Goal: Task Accomplishment & Management: Manage account settings

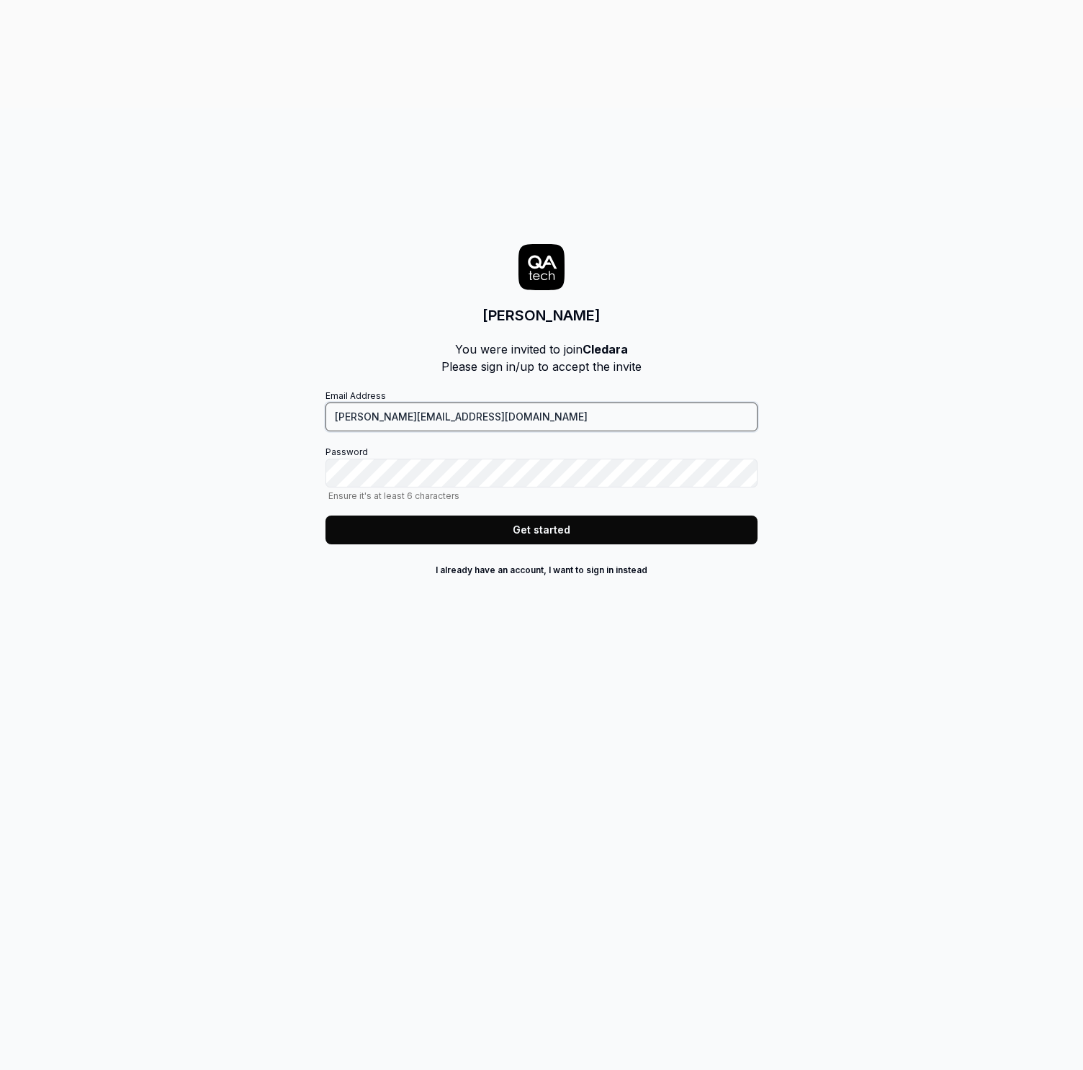
click at [338, 403] on input "Nikesh@cledara.com" at bounding box center [542, 417] width 432 height 29
type input "nikesh@cledara.com"
click at [891, 375] on div "Join Cledara You were invited to join Cledara Please sign in/up to accept the i…" at bounding box center [541, 643] width 1083 height 1070
click at [444, 516] on button "Get started" at bounding box center [542, 530] width 432 height 29
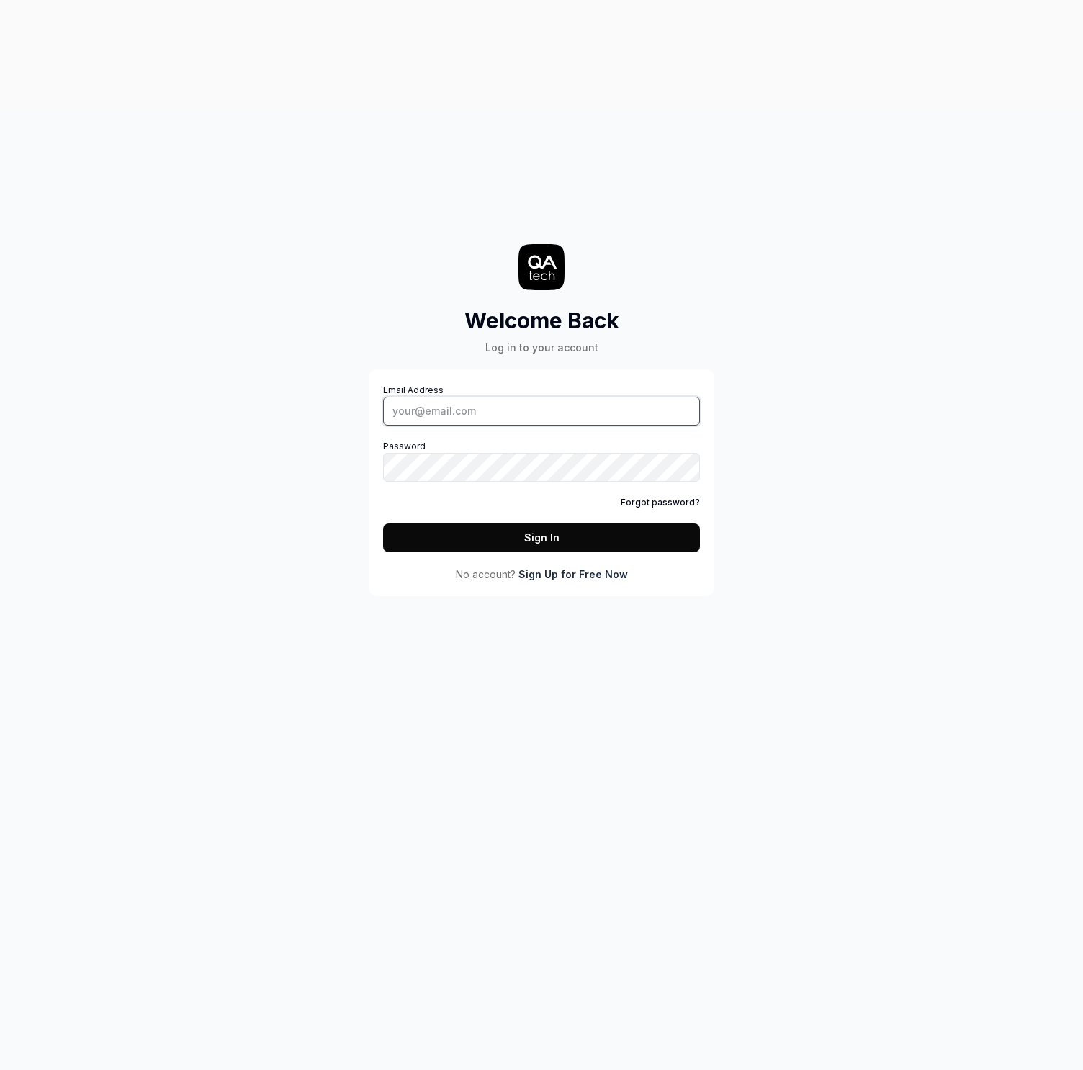
click at [467, 397] on input "Email Address" at bounding box center [541, 411] width 317 height 29
type input "nikesh@cledara.com"
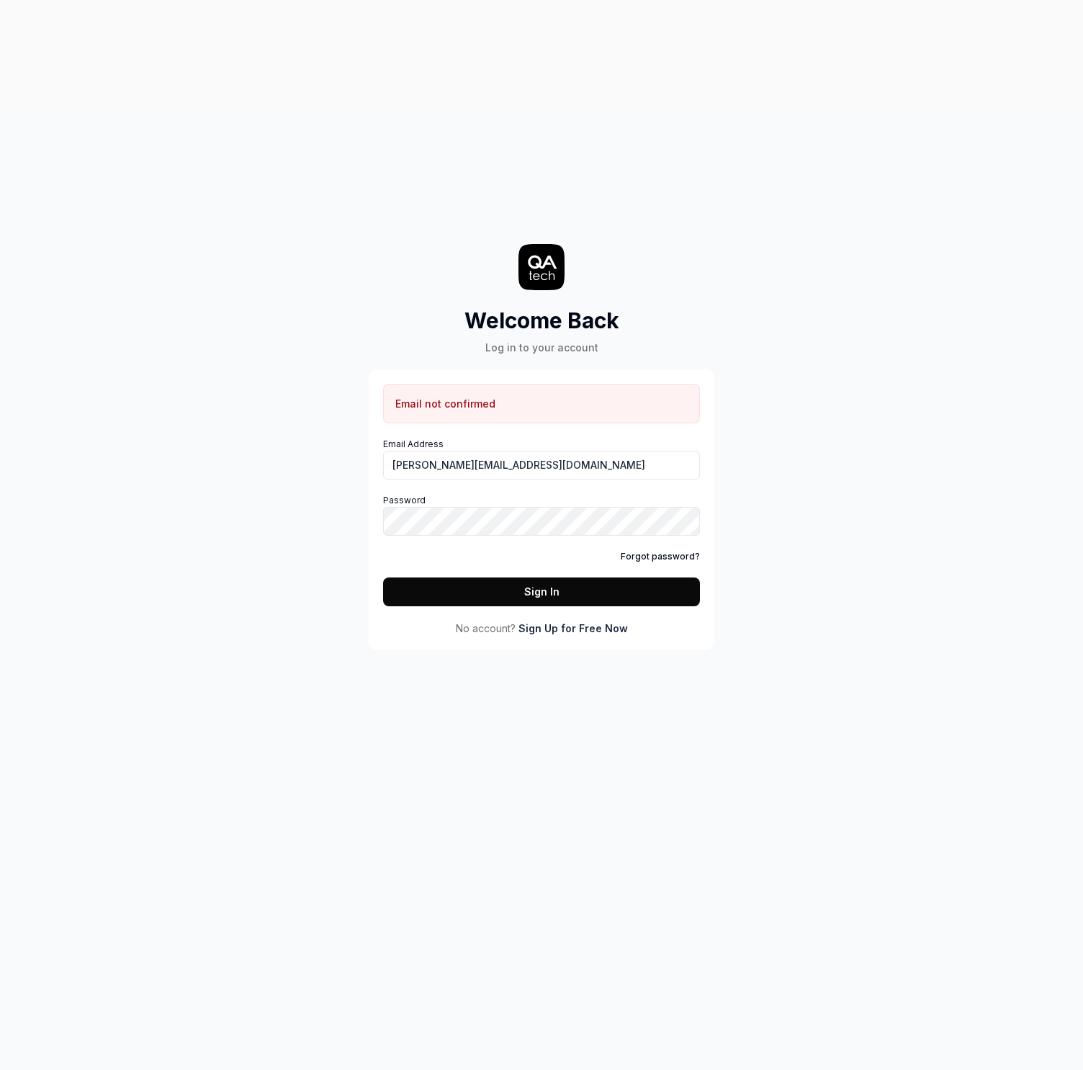
click at [62, 443] on div "Welcome Back Log in to your account Email not confirmed Email Address nikesh@cl…" at bounding box center [541, 643] width 1083 height 1070
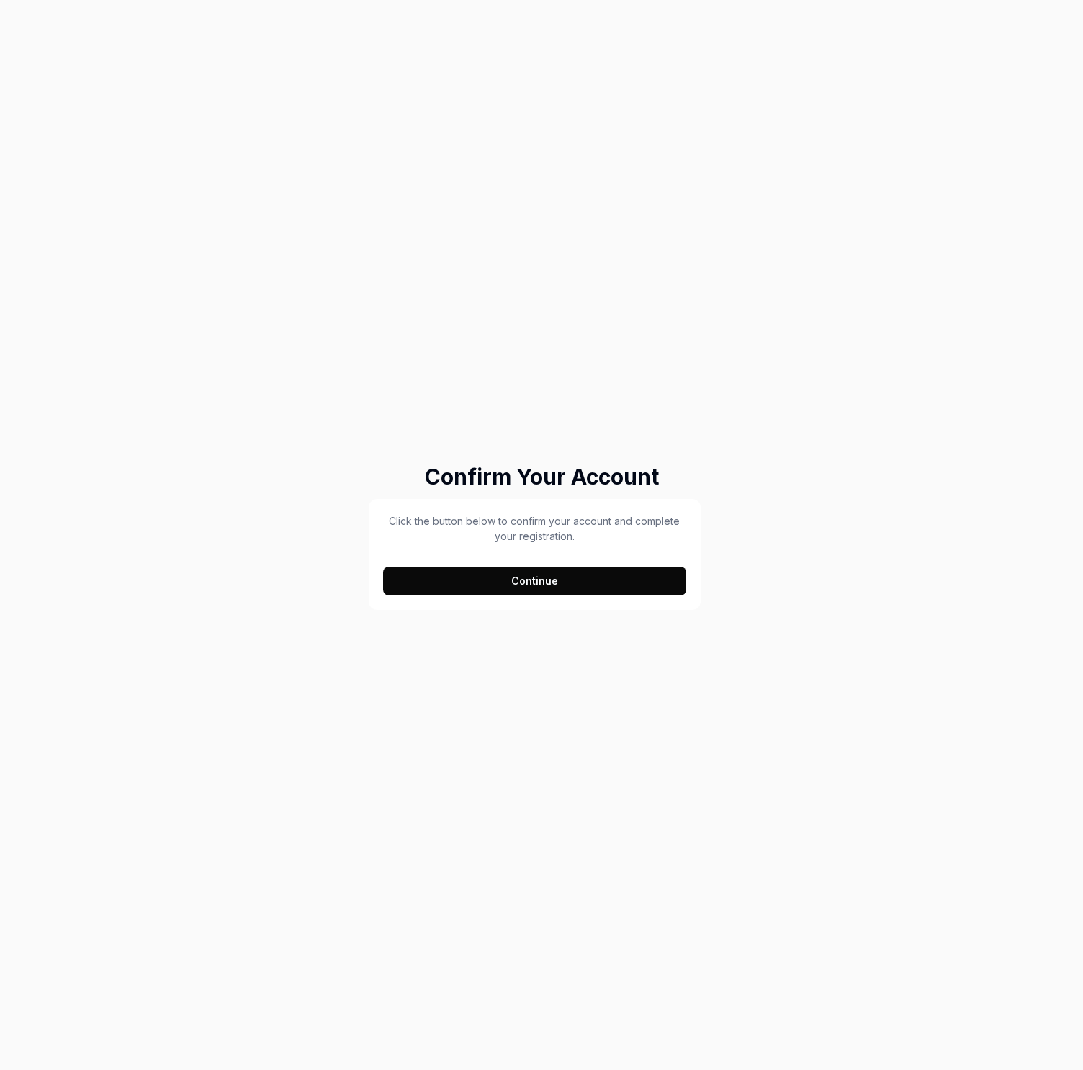
click at [539, 575] on button "Continue" at bounding box center [534, 581] width 303 height 29
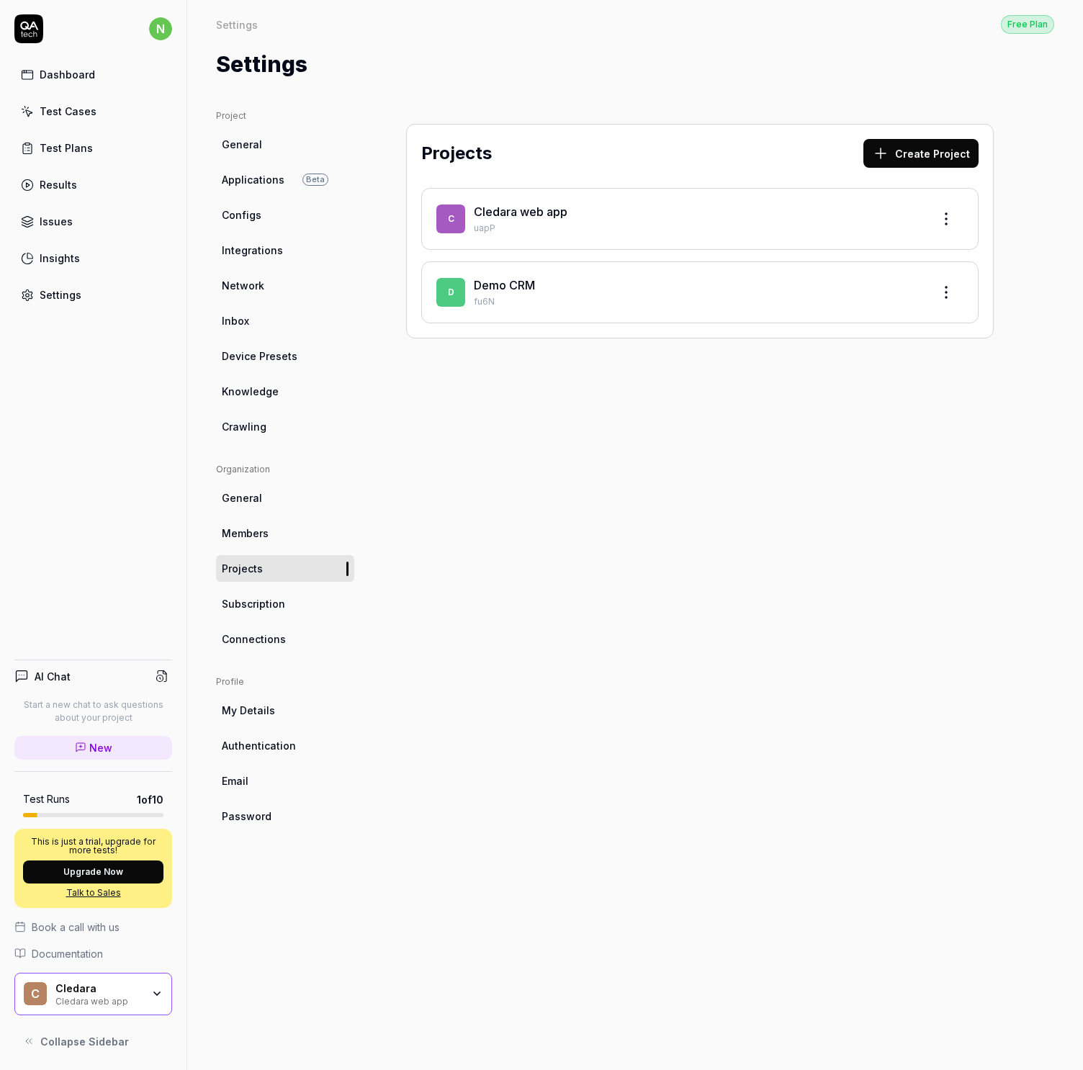
click at [536, 532] on div "Projects Create Project C Cledara web app uapP D Demo CRM fu6N" at bounding box center [699, 575] width 645 height 932
click at [288, 182] on link "Applications Beta" at bounding box center [285, 179] width 138 height 27
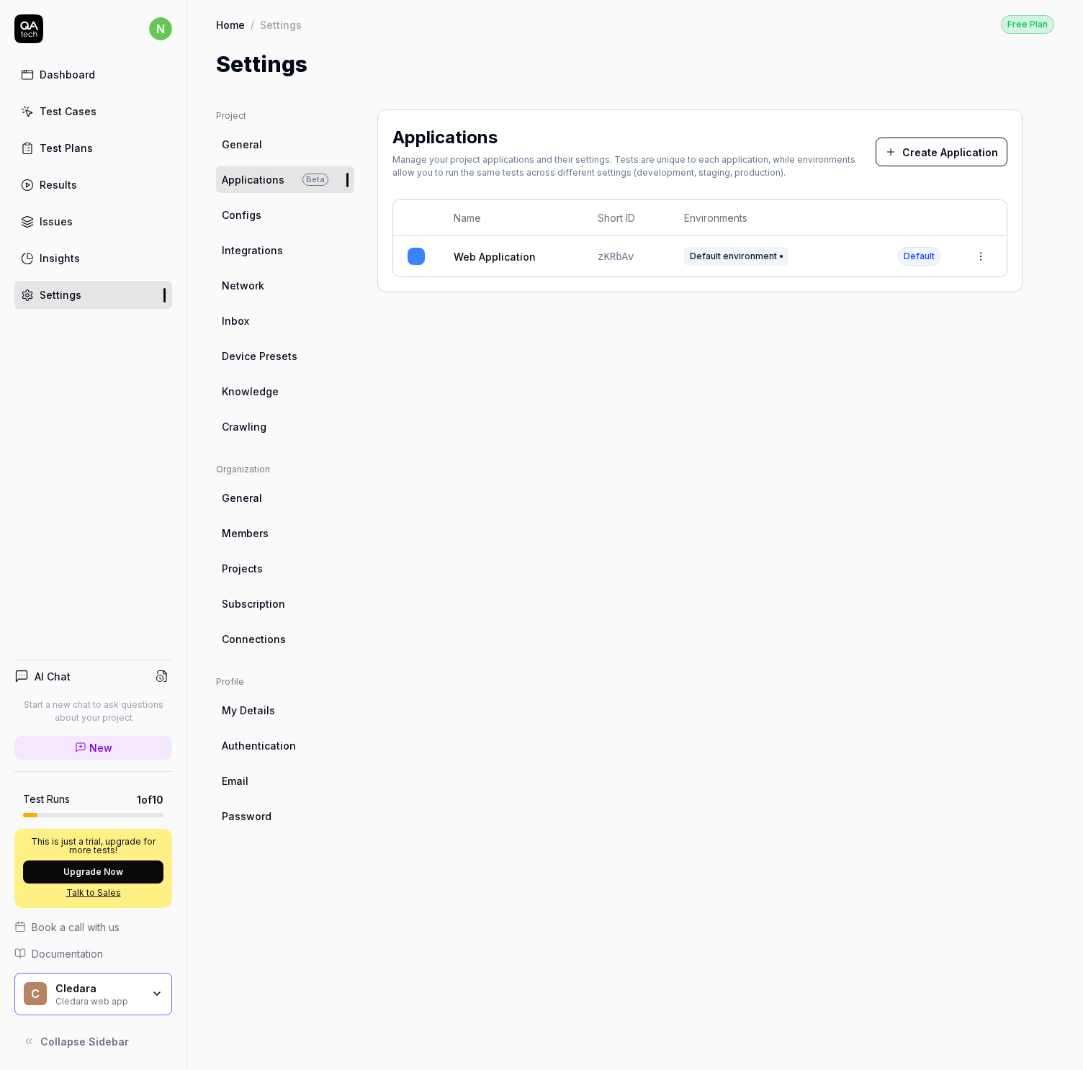
click at [471, 411] on div "Applications Manage your project applications and their settings. Tests are uni…" at bounding box center [699, 575] width 645 height 932
click at [297, 223] on link "Configs" at bounding box center [285, 215] width 138 height 27
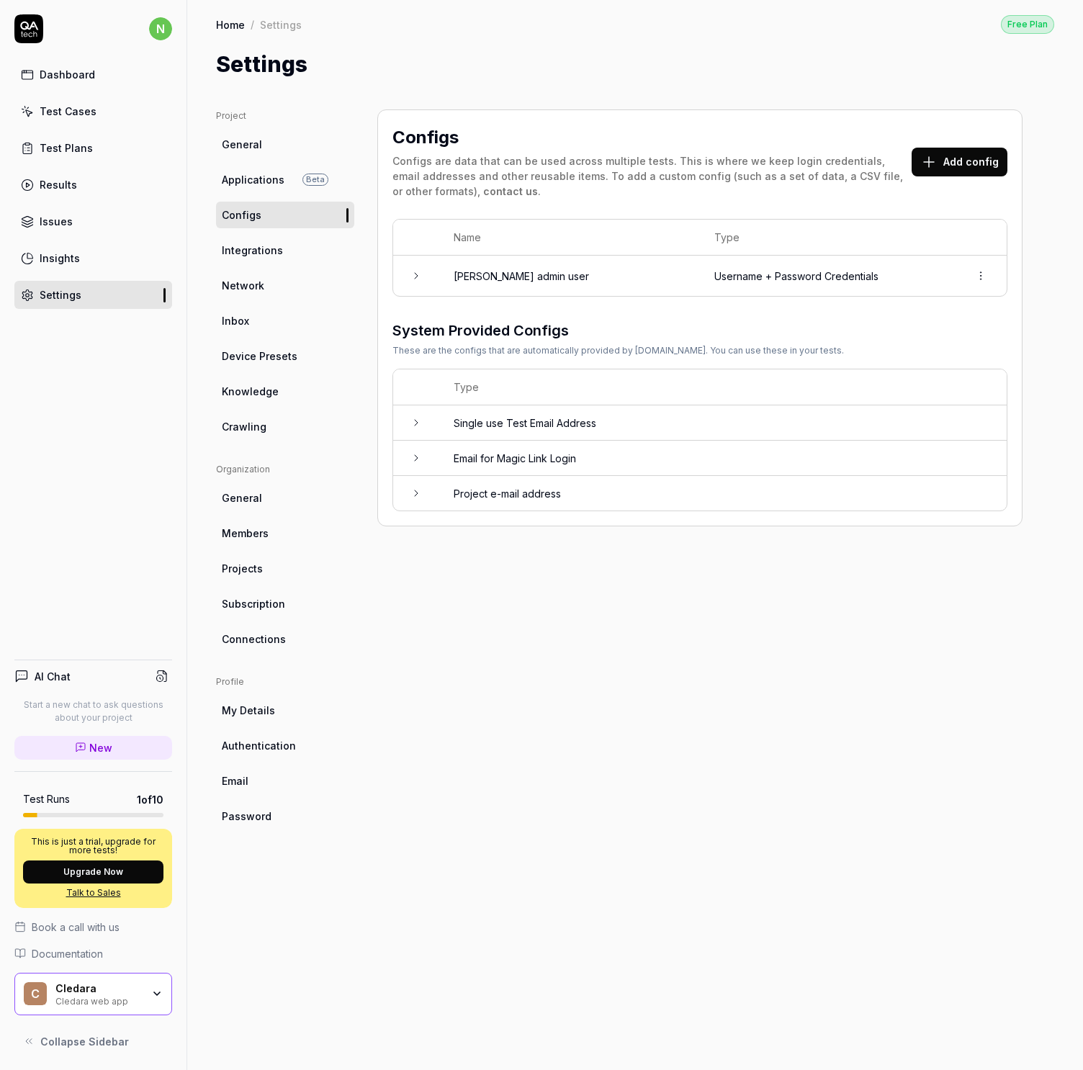
click at [279, 242] on link "Integrations" at bounding box center [285, 250] width 138 height 27
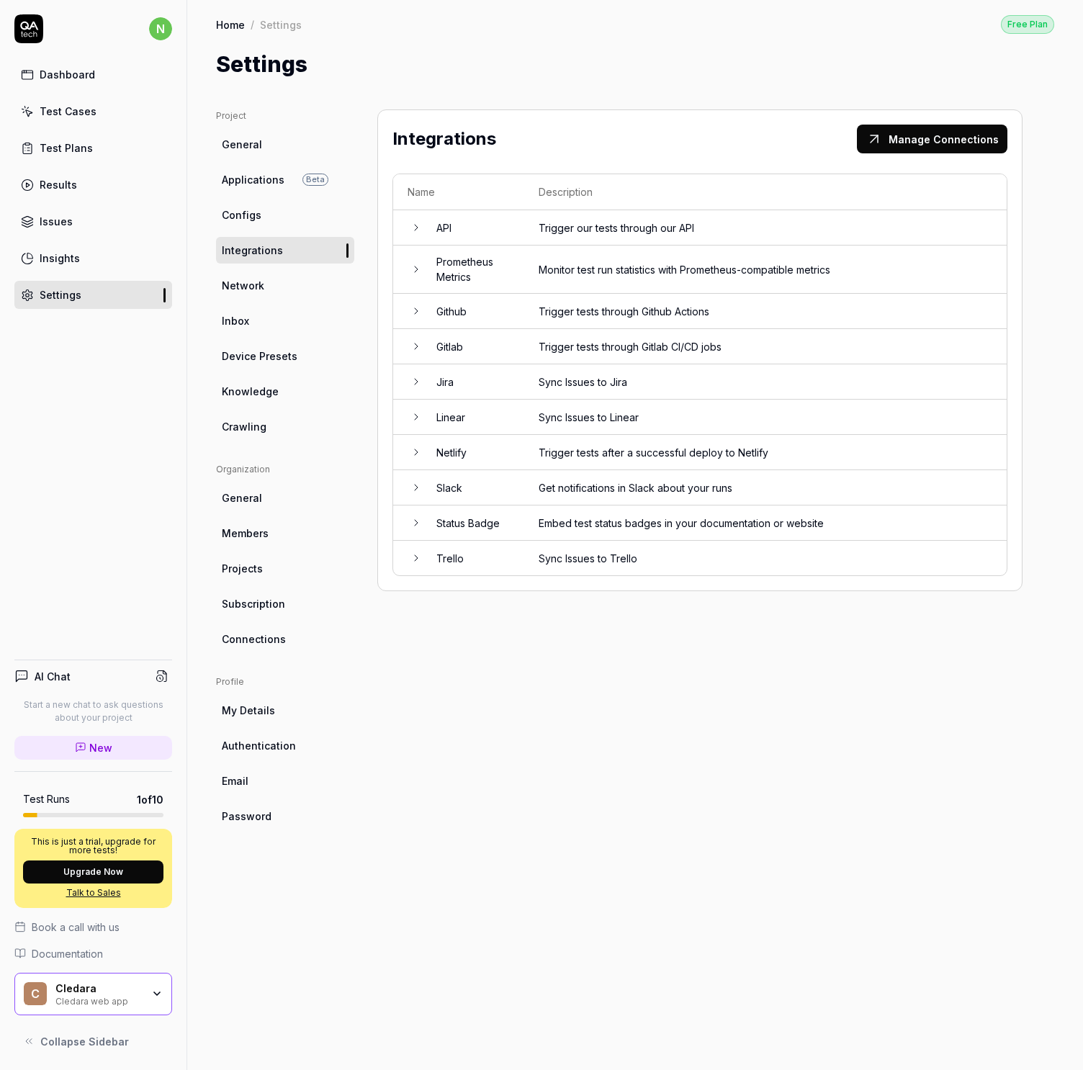
click at [727, 705] on div "Integrations Manage Connections Name Description API Trigger our tests through …" at bounding box center [699, 575] width 645 height 932
click at [318, 287] on link "Network" at bounding box center [285, 285] width 138 height 27
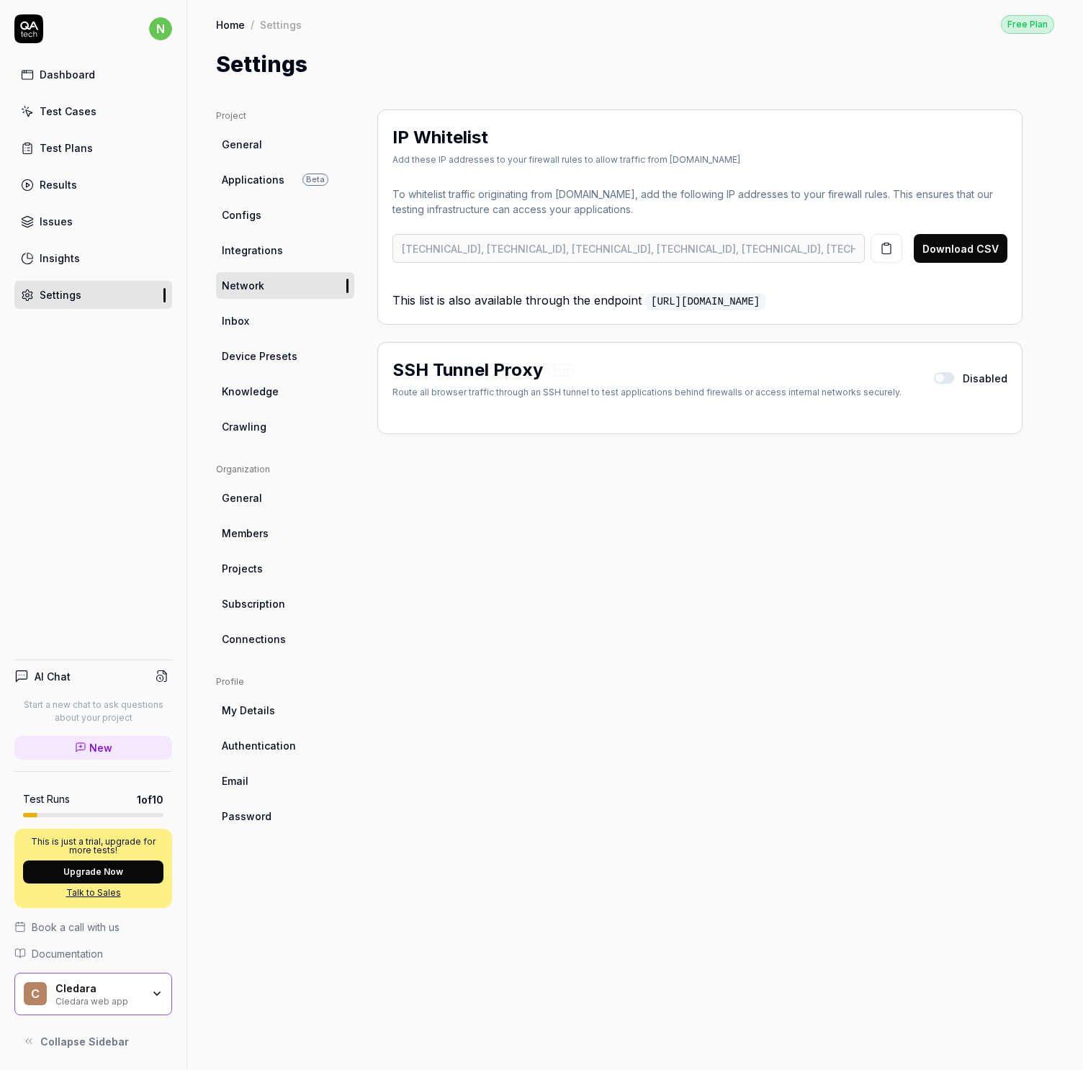
click at [308, 323] on link "Inbox" at bounding box center [285, 321] width 138 height 27
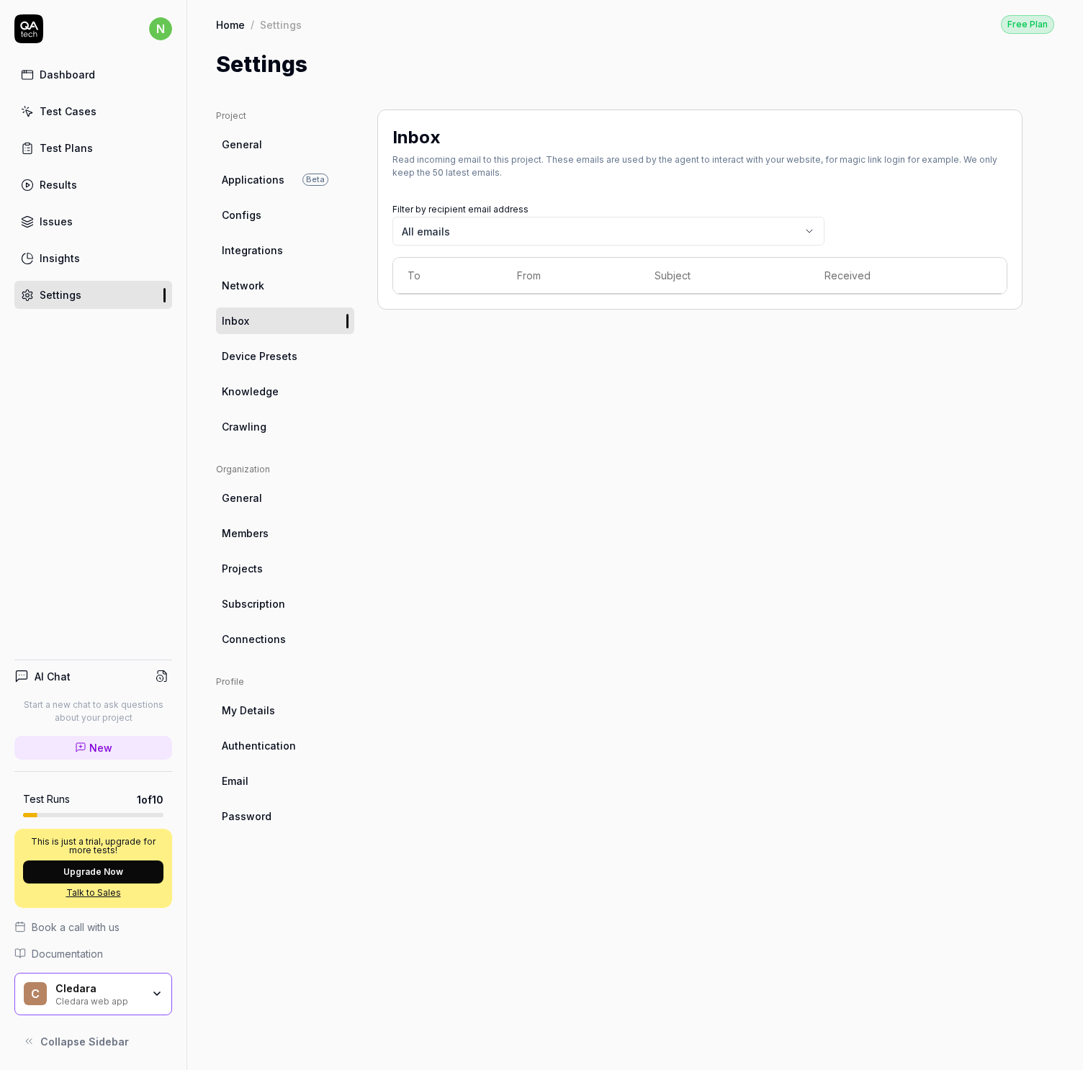
click at [305, 354] on link "Device Presets" at bounding box center [285, 356] width 138 height 27
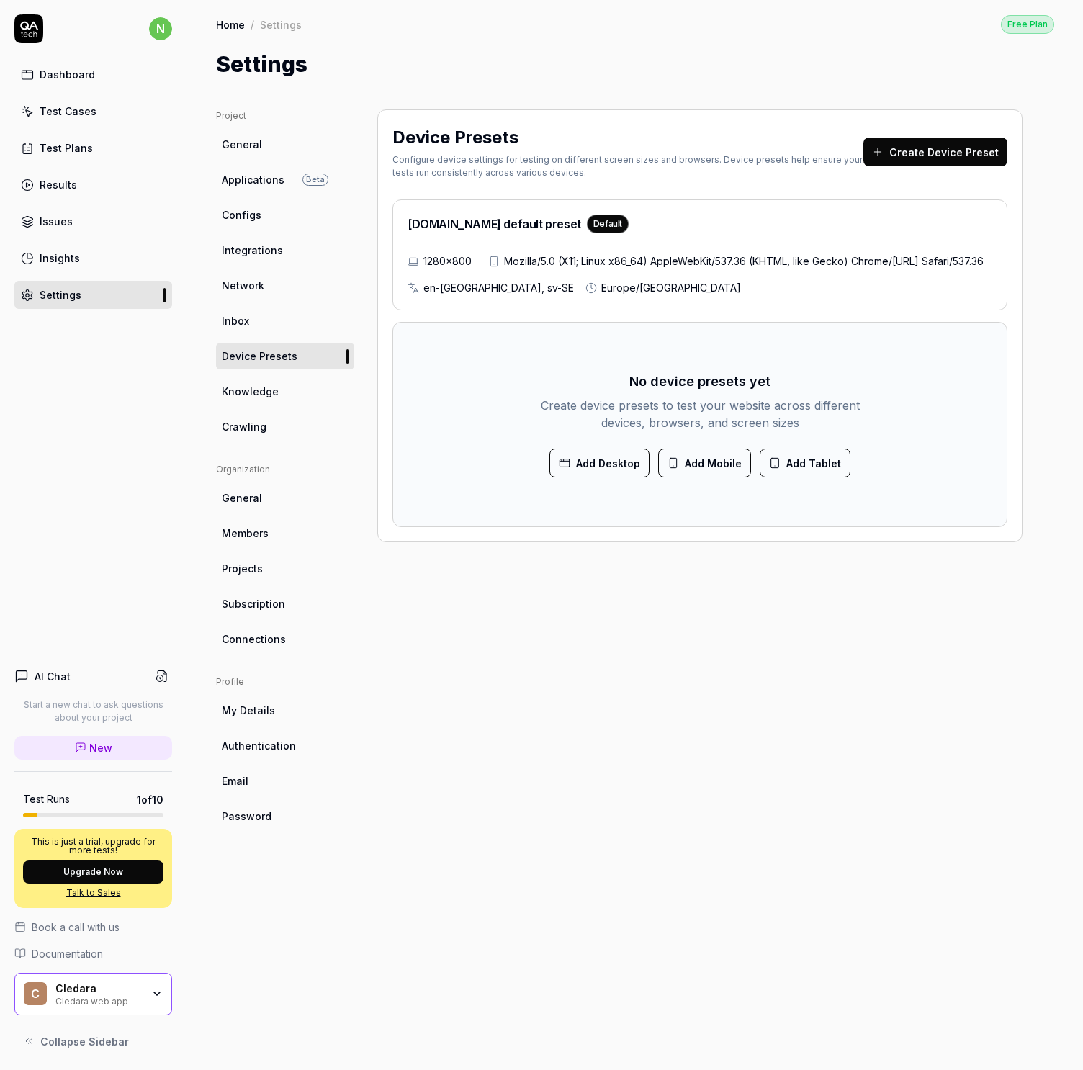
click at [317, 390] on link "Knowledge" at bounding box center [285, 391] width 138 height 27
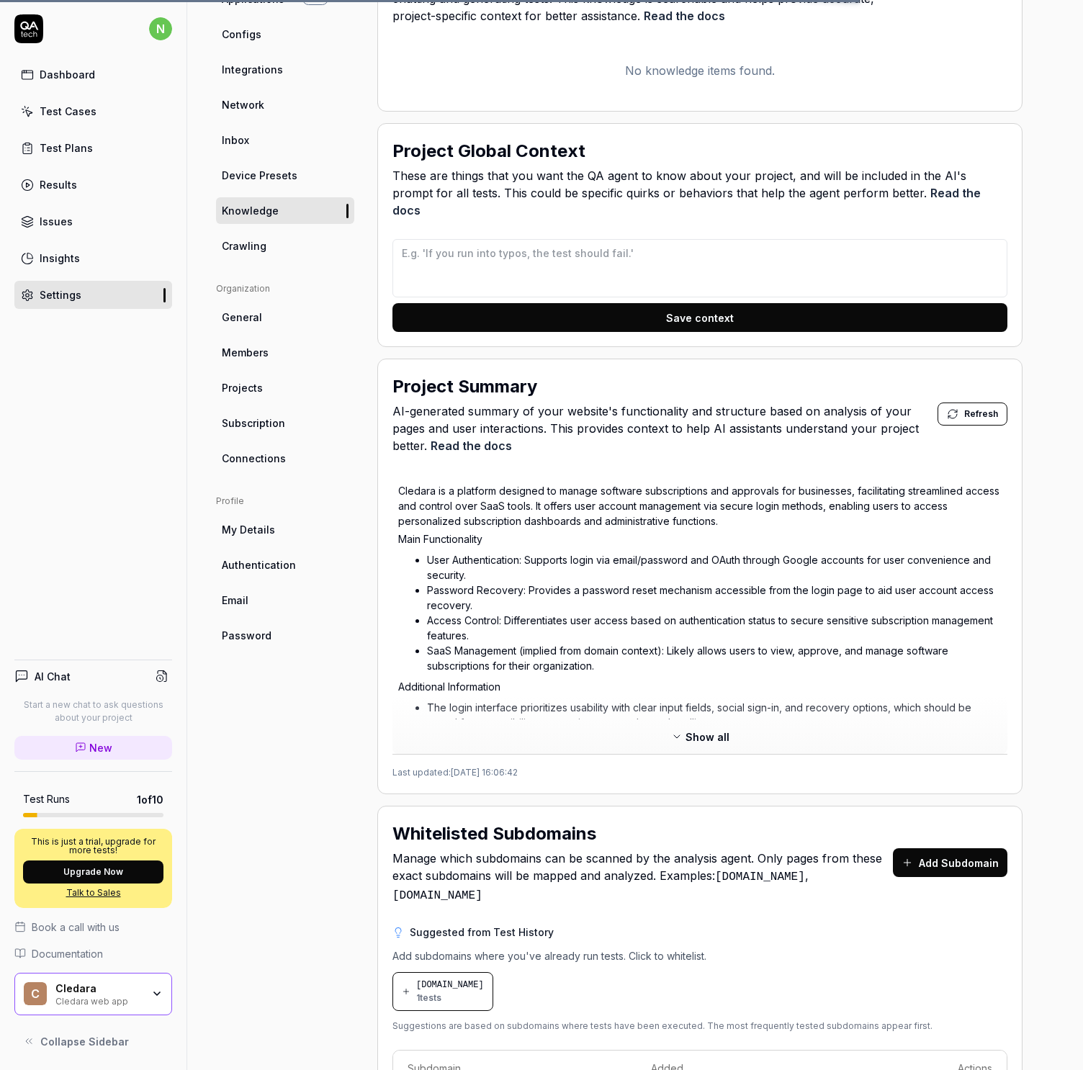
scroll to position [328, 0]
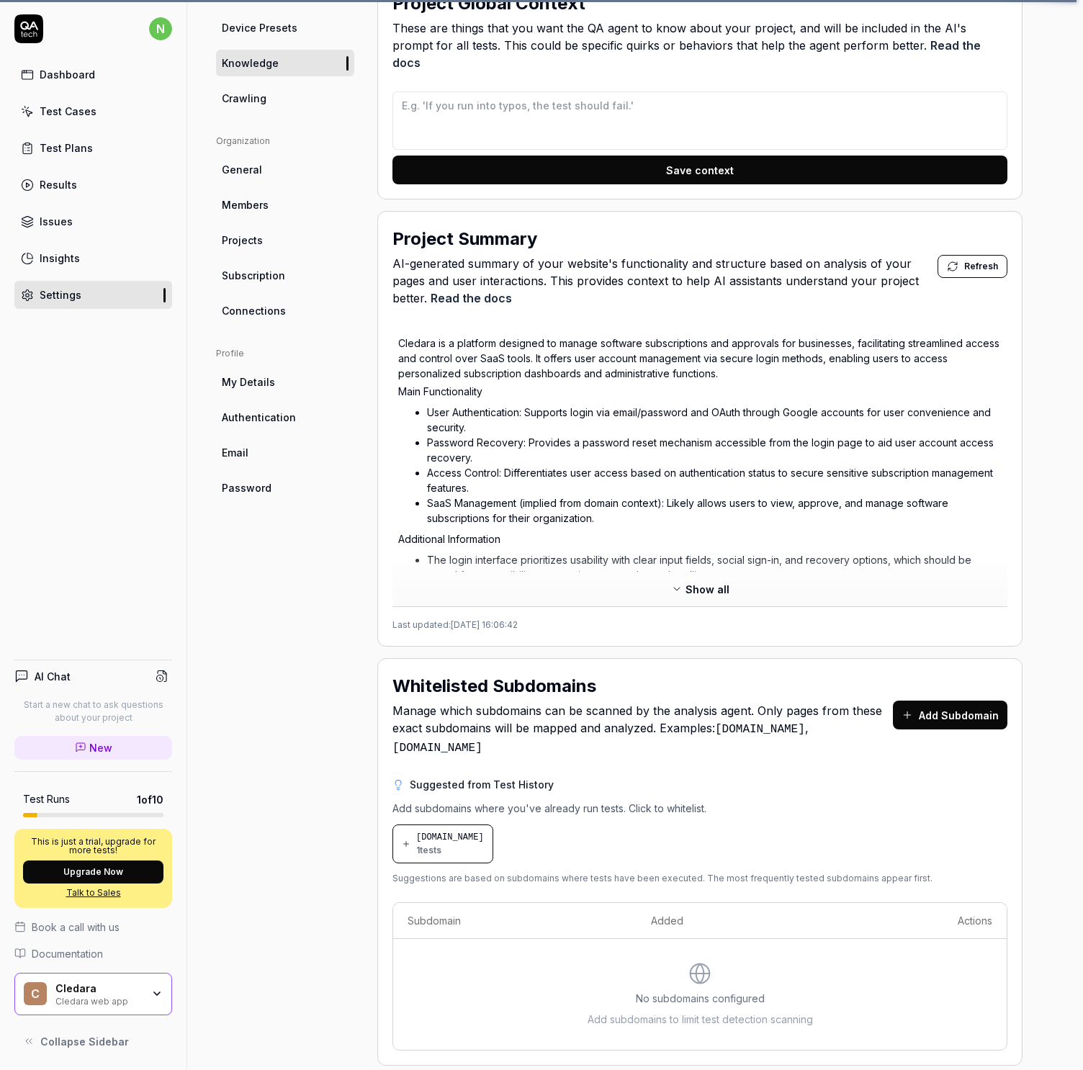
click at [466, 831] on div "[DOMAIN_NAME] 1 tests" at bounding box center [450, 844] width 68 height 26
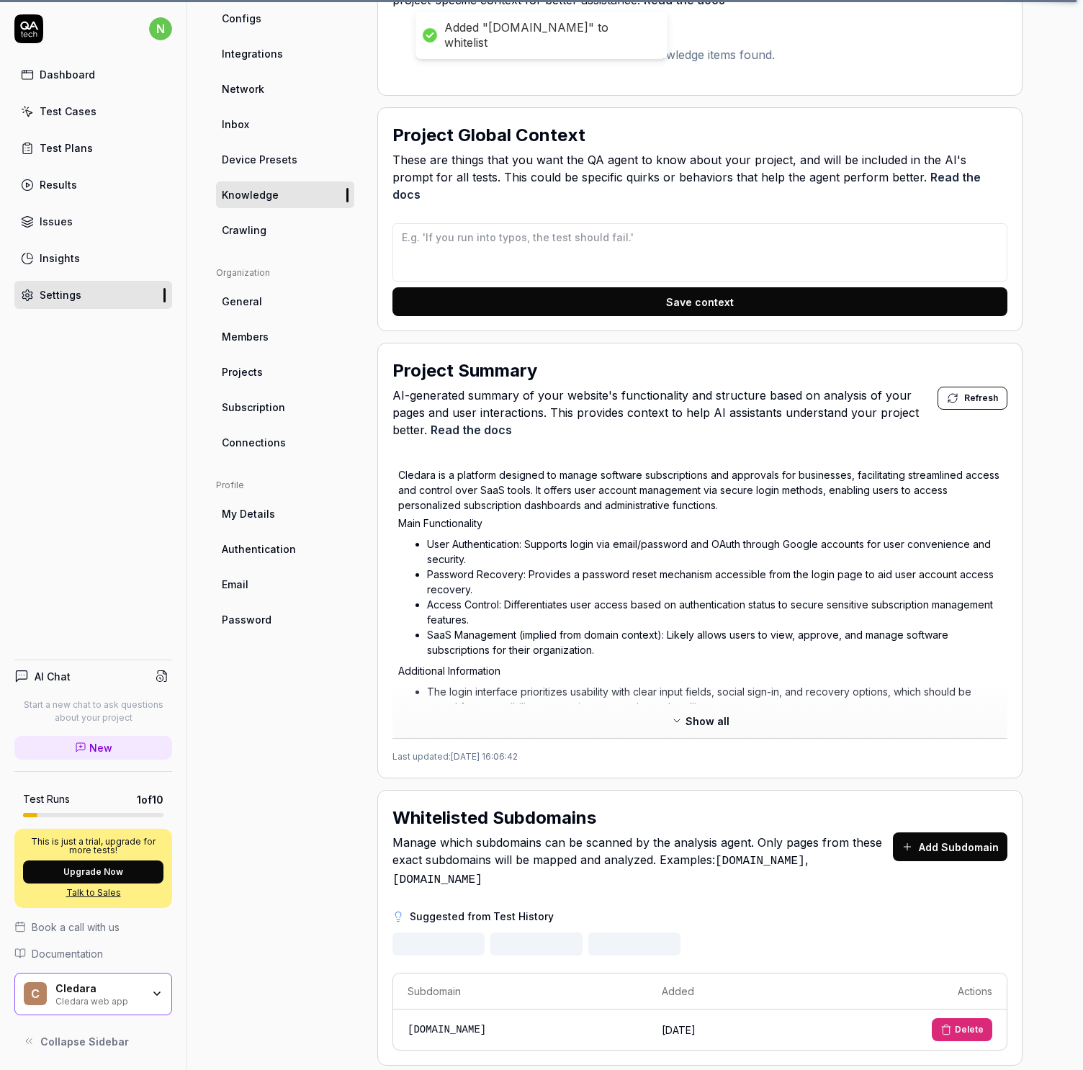
scroll to position [133, 0]
